Goal: Find specific page/section: Find specific page/section

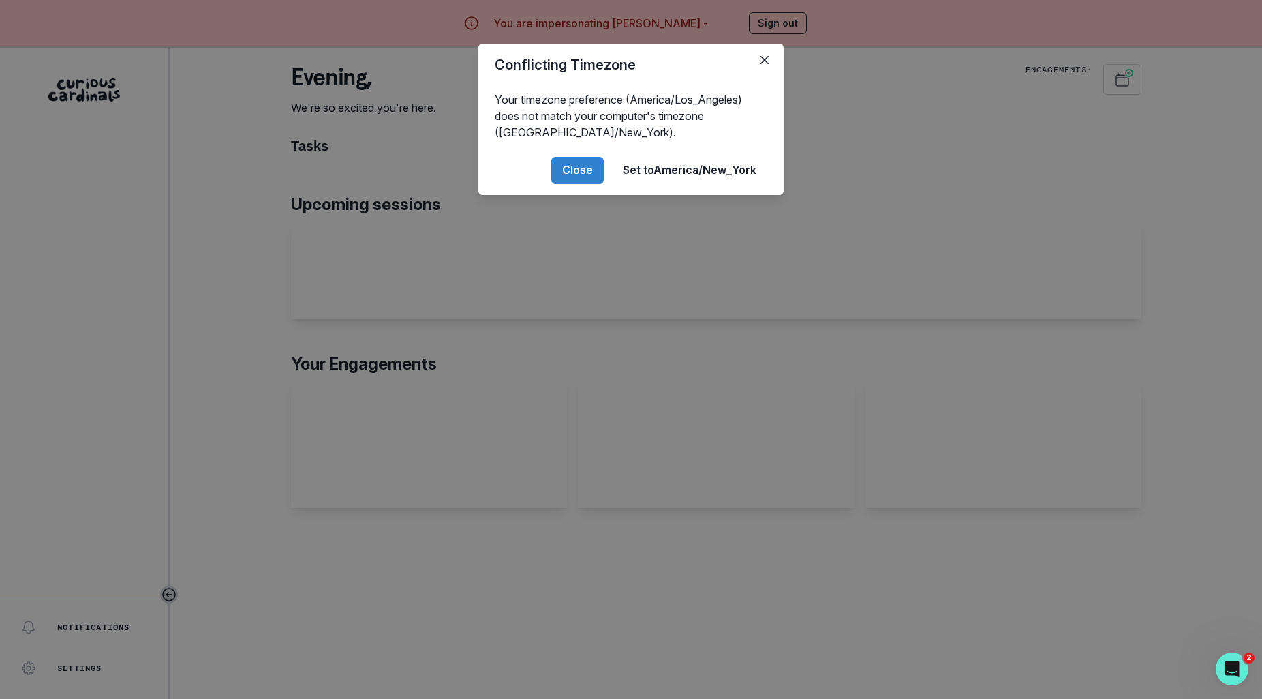
click at [138, 357] on div "Conflicting Timezone Your timezone preference (America/Los_Angeles) does not ma…" at bounding box center [631, 349] width 1262 height 699
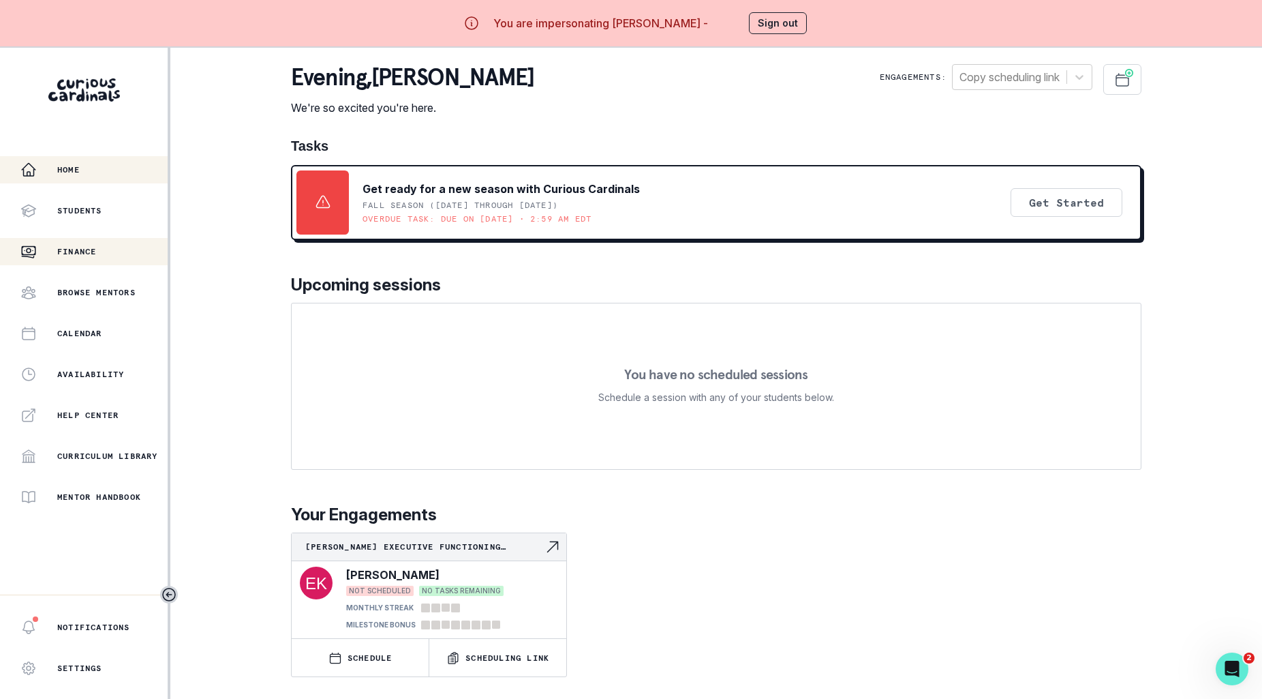
click at [109, 259] on div "Finance" at bounding box center [93, 251] width 147 height 16
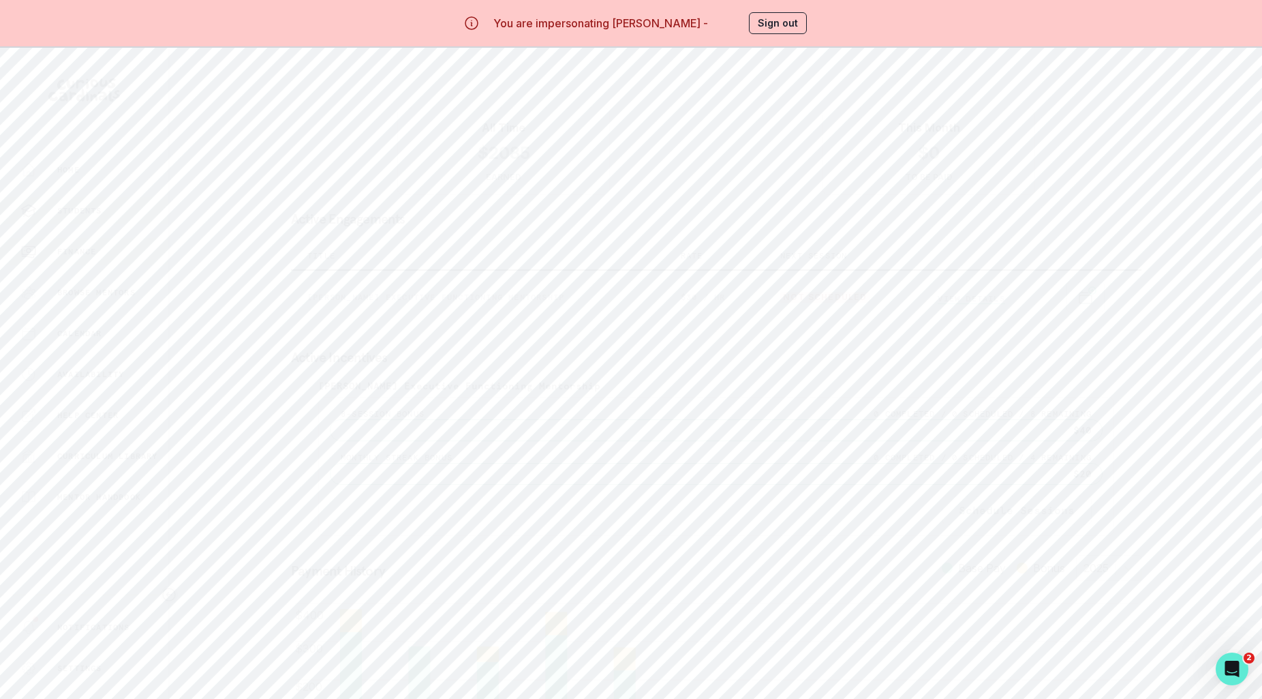
click at [112, 220] on button "Students" at bounding box center [84, 210] width 168 height 27
click at [410, 243] on p "[PERSON_NAME] Math Academic Mentorship" at bounding box center [389, 244] width 164 height 25
click at [761, 22] on button "Sign out" at bounding box center [778, 23] width 58 height 22
